Goal: Information Seeking & Learning: Learn about a topic

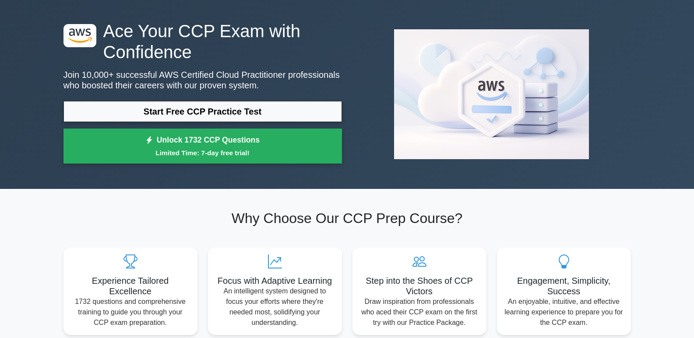
scroll to position [44, 0]
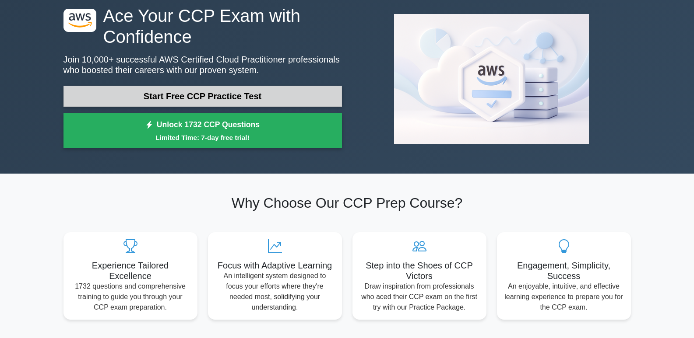
click at [246, 99] on link "Start Free CCP Practice Test" at bounding box center [202, 96] width 278 height 21
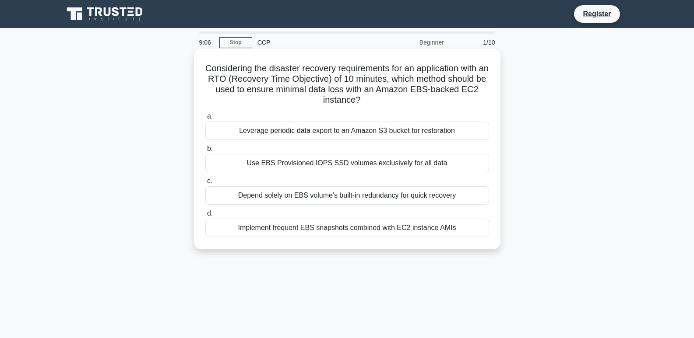
click at [340, 229] on div "Implement frequent EBS snapshots combined with EC2 instance AMIs" at bounding box center [347, 228] width 284 height 18
click at [205, 217] on input "d. Implement frequent EBS snapshots combined with EC2 instance AMIs" at bounding box center [205, 214] width 0 height 6
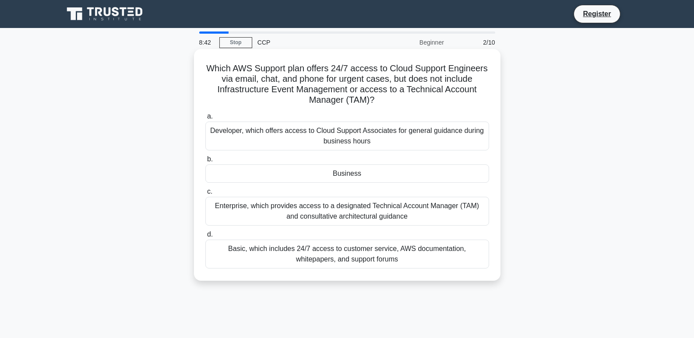
click at [349, 176] on div "Business" at bounding box center [347, 174] width 284 height 18
click at [205, 162] on input "b. Business" at bounding box center [205, 160] width 0 height 6
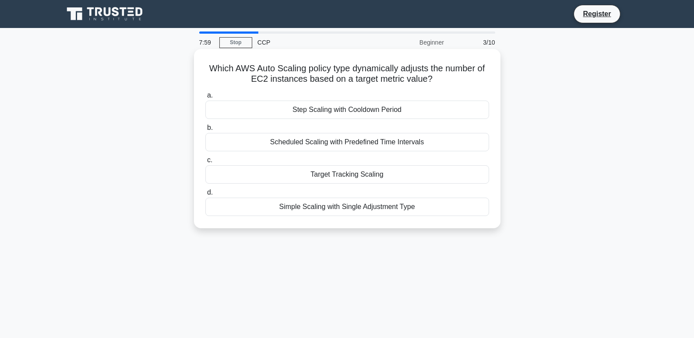
click at [358, 143] on div "Scheduled Scaling with Predefined Time Intervals" at bounding box center [347, 142] width 284 height 18
click at [205, 131] on input "b. Scheduled Scaling with Predefined Time Intervals" at bounding box center [205, 128] width 0 height 6
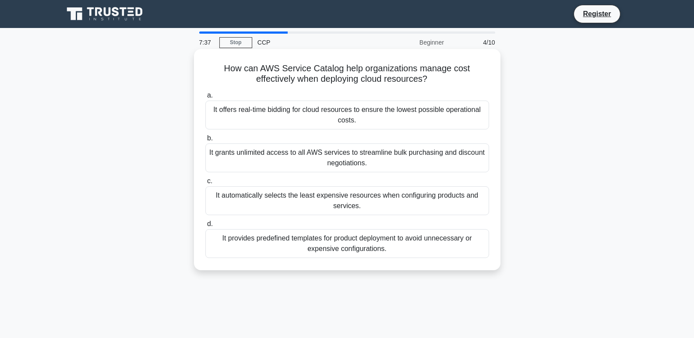
click at [337, 247] on div "It provides predefined templates for product deployment to avoid unnecessary or…" at bounding box center [347, 243] width 284 height 29
click at [205, 227] on input "d. It provides predefined templates for product deployment to avoid unnecessary…" at bounding box center [205, 225] width 0 height 6
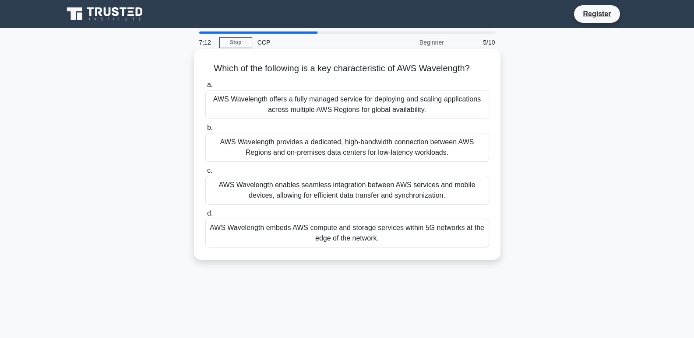
click at [320, 145] on div "AWS Wavelength provides a dedicated, high-bandwidth connection between AWS Regi…" at bounding box center [347, 147] width 284 height 29
click at [205, 131] on input "b. AWS Wavelength provides a dedicated, high-bandwidth connection between AWS R…" at bounding box center [205, 128] width 0 height 6
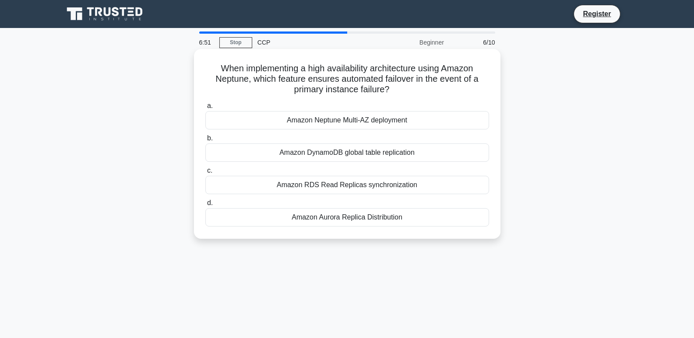
click at [308, 120] on div "Amazon Neptune Multi-AZ deployment" at bounding box center [347, 120] width 284 height 18
click at [205, 109] on input "a. Amazon Neptune Multi-AZ deployment" at bounding box center [205, 106] width 0 height 6
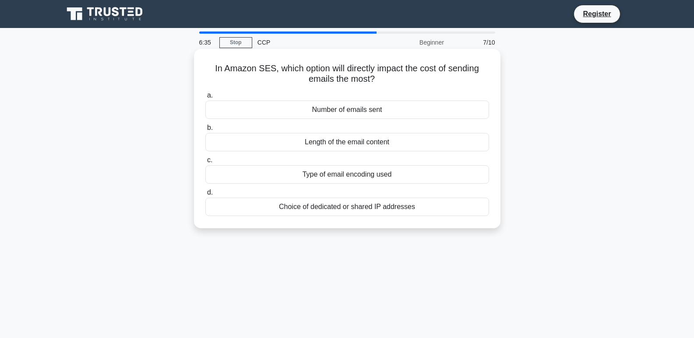
click at [358, 210] on div "Choice of dedicated or shared IP addresses" at bounding box center [347, 207] width 284 height 18
click at [205, 196] on input "d. Choice of dedicated or shared IP addresses" at bounding box center [205, 193] width 0 height 6
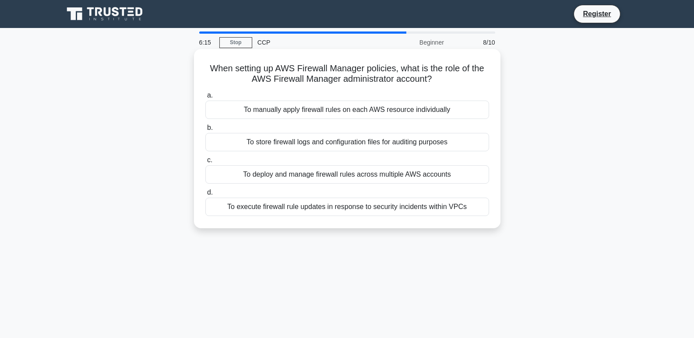
drag, startPoint x: 291, startPoint y: 144, endPoint x: 298, endPoint y: 147, distance: 7.3
click at [293, 145] on div "To store firewall logs and configuration files for auditing purposes" at bounding box center [347, 142] width 284 height 18
click at [324, 146] on div "To store firewall logs and configuration files for auditing purposes" at bounding box center [347, 142] width 284 height 18
click at [328, 138] on div "To store firewall logs and configuration files for auditing purposes" at bounding box center [347, 142] width 284 height 18
click at [205, 131] on input "b. To store firewall logs and configuration files for auditing purposes" at bounding box center [205, 128] width 0 height 6
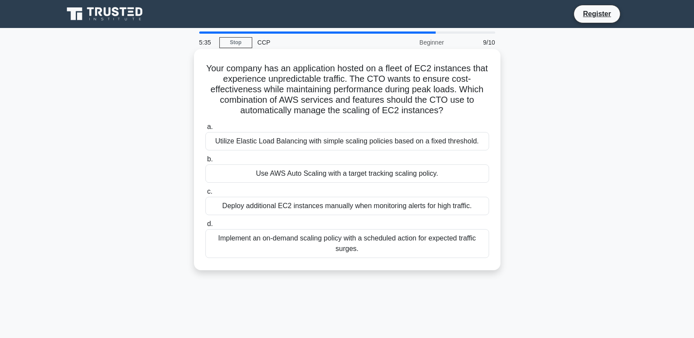
click at [342, 176] on div "Use AWS Auto Scaling with a target tracking scaling policy." at bounding box center [347, 174] width 284 height 18
click at [205, 162] on input "b. Use AWS Auto Scaling with a target tracking scaling policy." at bounding box center [205, 160] width 0 height 6
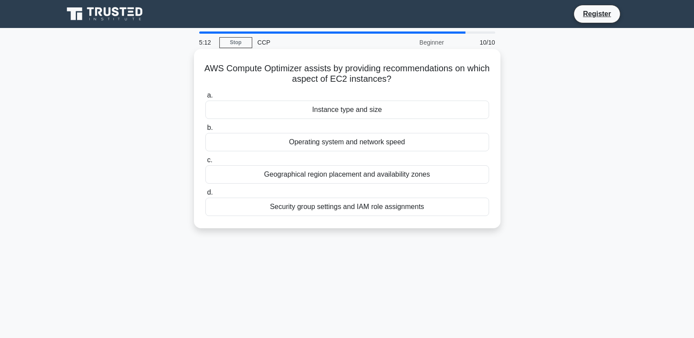
click at [379, 143] on div "Operating system and network speed" at bounding box center [347, 142] width 284 height 18
click at [205, 131] on input "b. Operating system and network speed" at bounding box center [205, 128] width 0 height 6
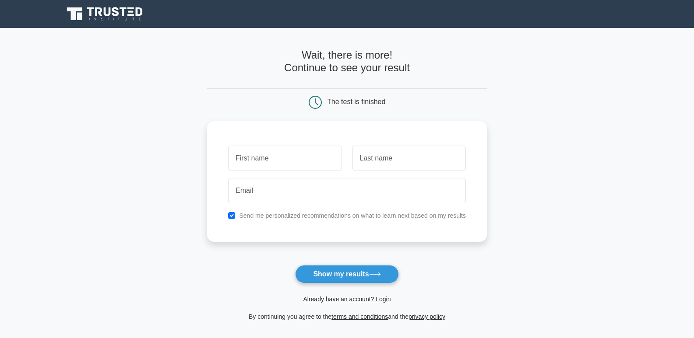
click at [258, 160] on input "text" at bounding box center [284, 158] width 113 height 25
type input "[PERSON_NAME]"
click at [398, 158] on input "text" at bounding box center [408, 158] width 113 height 25
type input "ogeto"
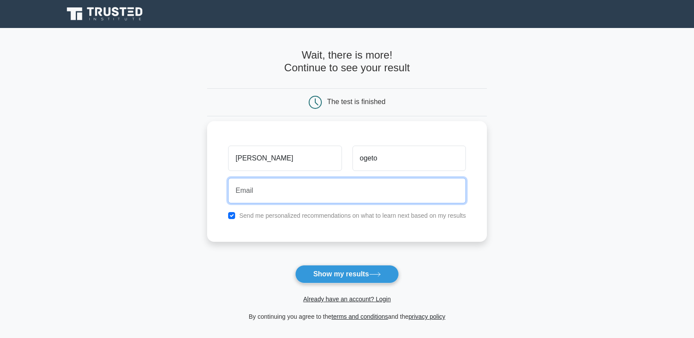
drag, startPoint x: 351, startPoint y: 196, endPoint x: 347, endPoint y: 194, distance: 4.6
click at [347, 195] on input "email" at bounding box center [347, 190] width 238 height 25
type input "[EMAIL_ADDRESS][DOMAIN_NAME]"
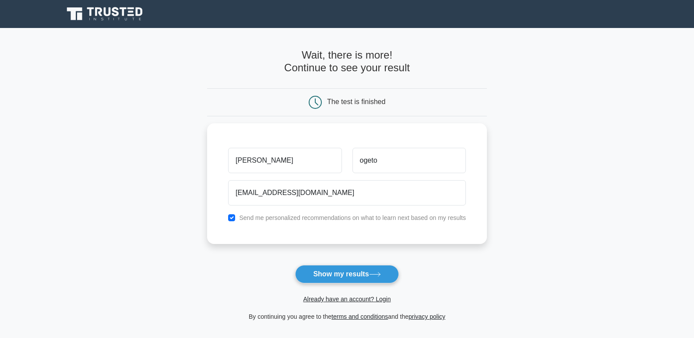
click at [345, 276] on button "Show my results" at bounding box center [346, 274] width 103 height 18
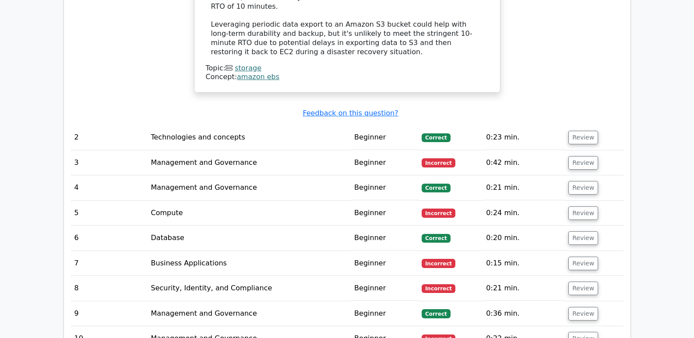
scroll to position [1182, 0]
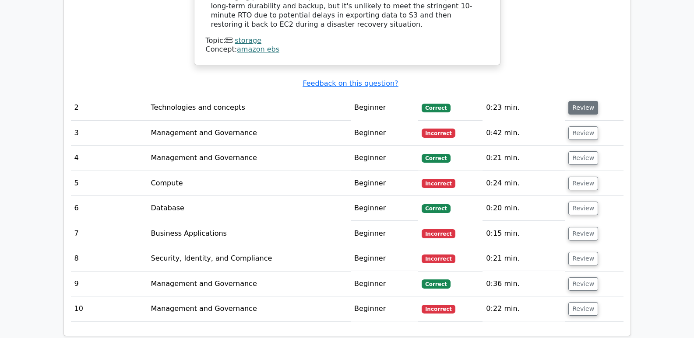
click at [581, 101] on button "Review" at bounding box center [583, 108] width 30 height 14
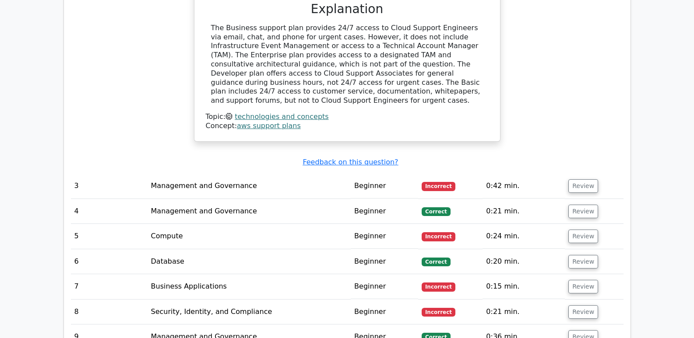
scroll to position [1532, 0]
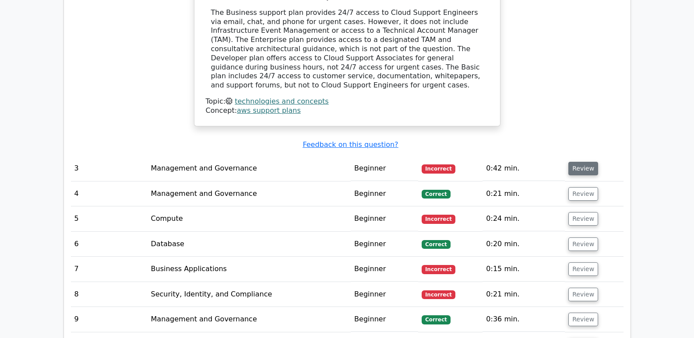
click at [581, 162] on button "Review" at bounding box center [583, 169] width 30 height 14
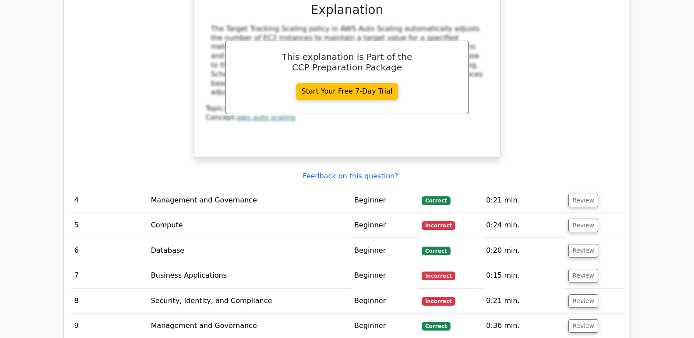
scroll to position [1883, 0]
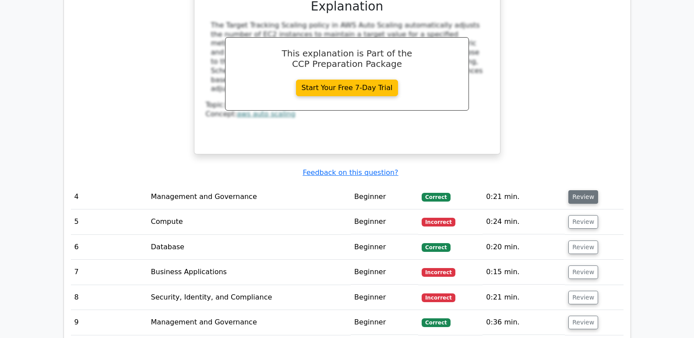
click at [577, 190] on button "Review" at bounding box center [583, 197] width 30 height 14
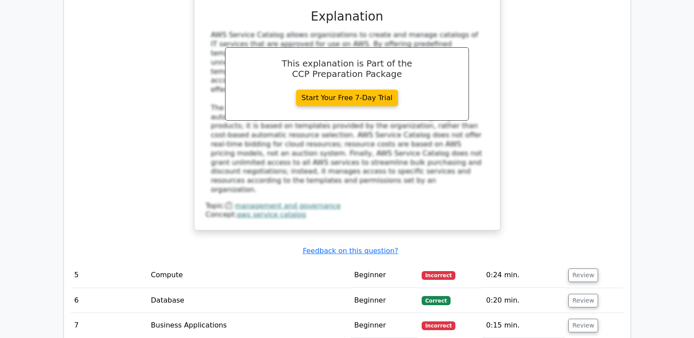
scroll to position [2364, 0]
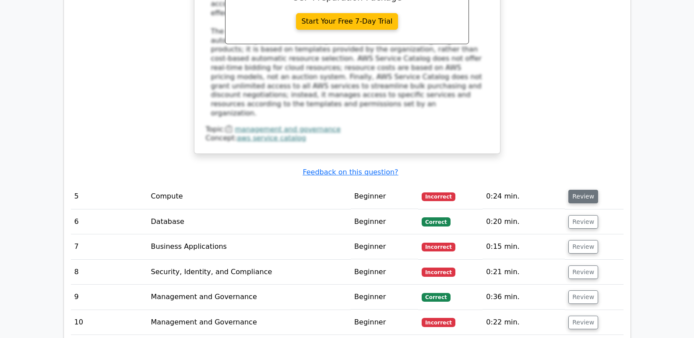
click at [586, 190] on button "Review" at bounding box center [583, 197] width 30 height 14
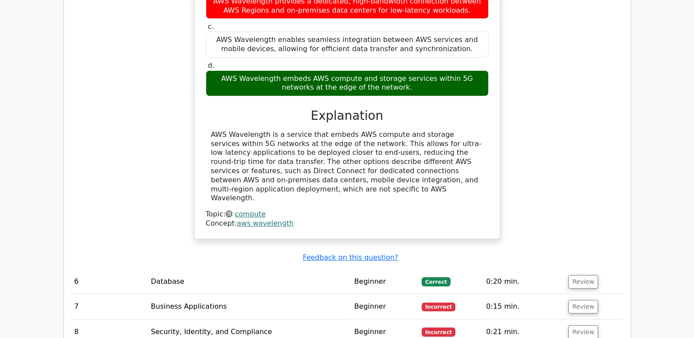
scroll to position [2671, 0]
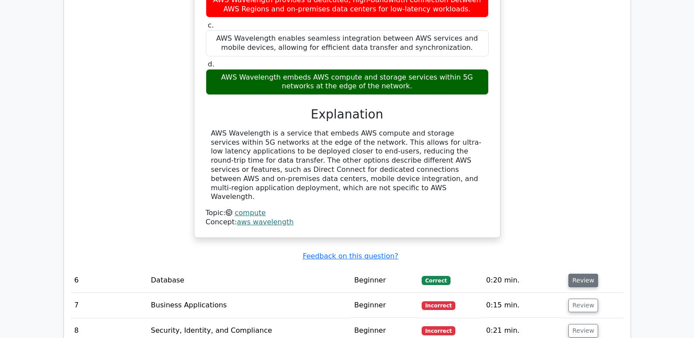
click at [568, 274] on button "Review" at bounding box center [583, 281] width 30 height 14
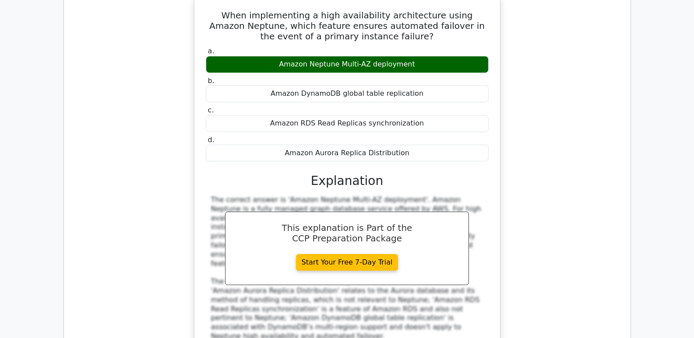
scroll to position [3021, 0]
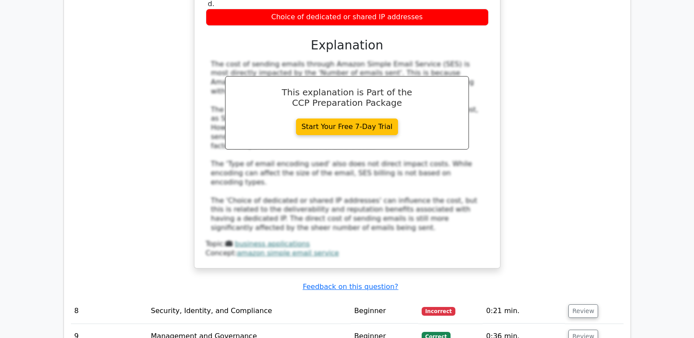
scroll to position [3546, 0]
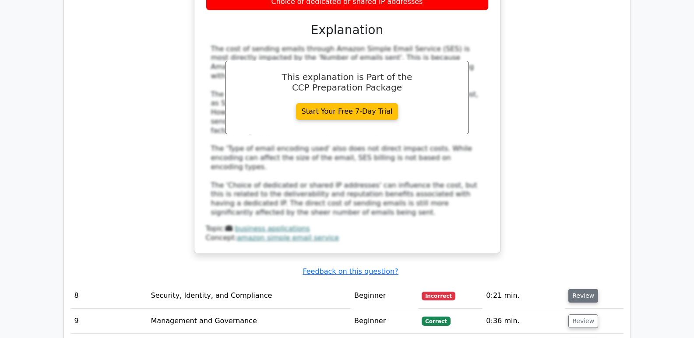
click at [569, 289] on button "Review" at bounding box center [583, 296] width 30 height 14
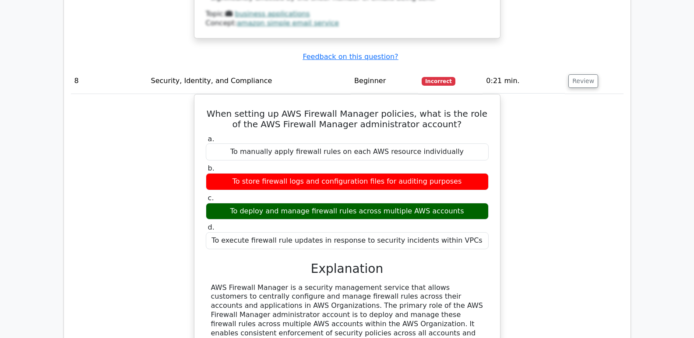
scroll to position [3940, 0]
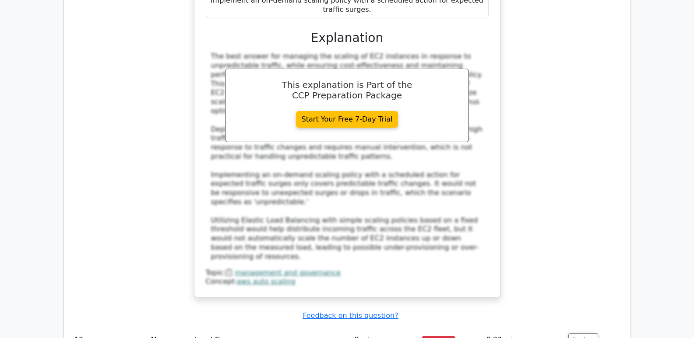
scroll to position [4509, 0]
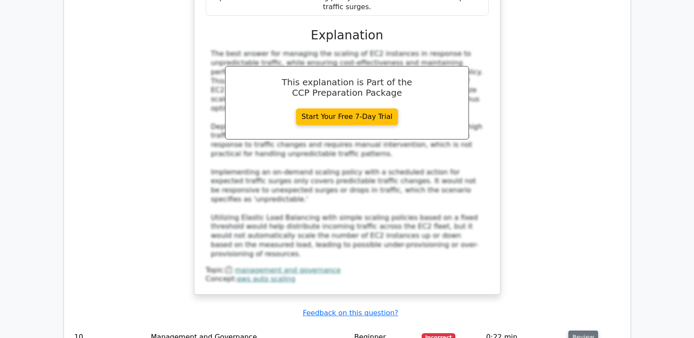
click at [583, 331] on button "Review" at bounding box center [583, 338] width 30 height 14
